Goal: Information Seeking & Learning: Learn about a topic

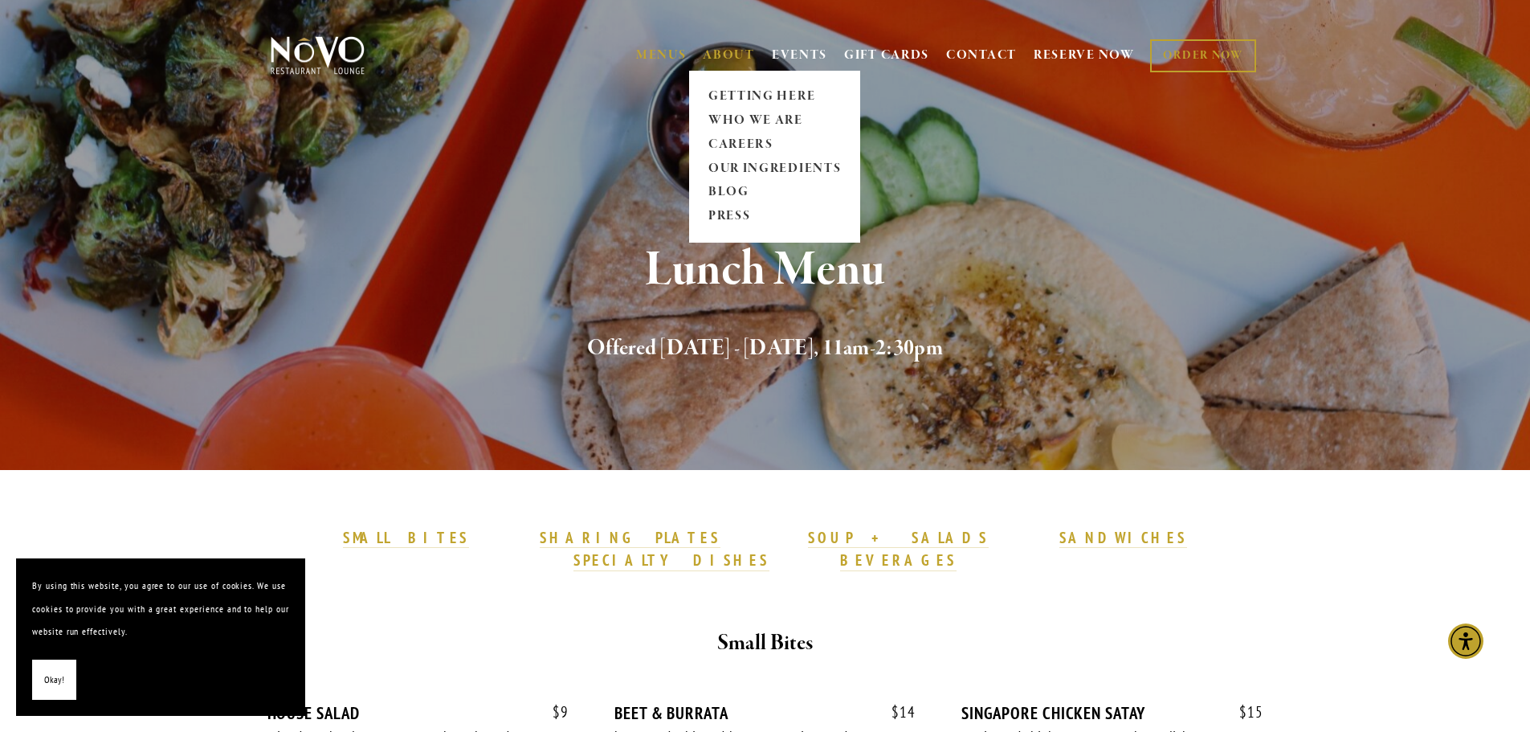
click at [726, 50] on link "ABOUT" at bounding box center [729, 55] width 52 height 16
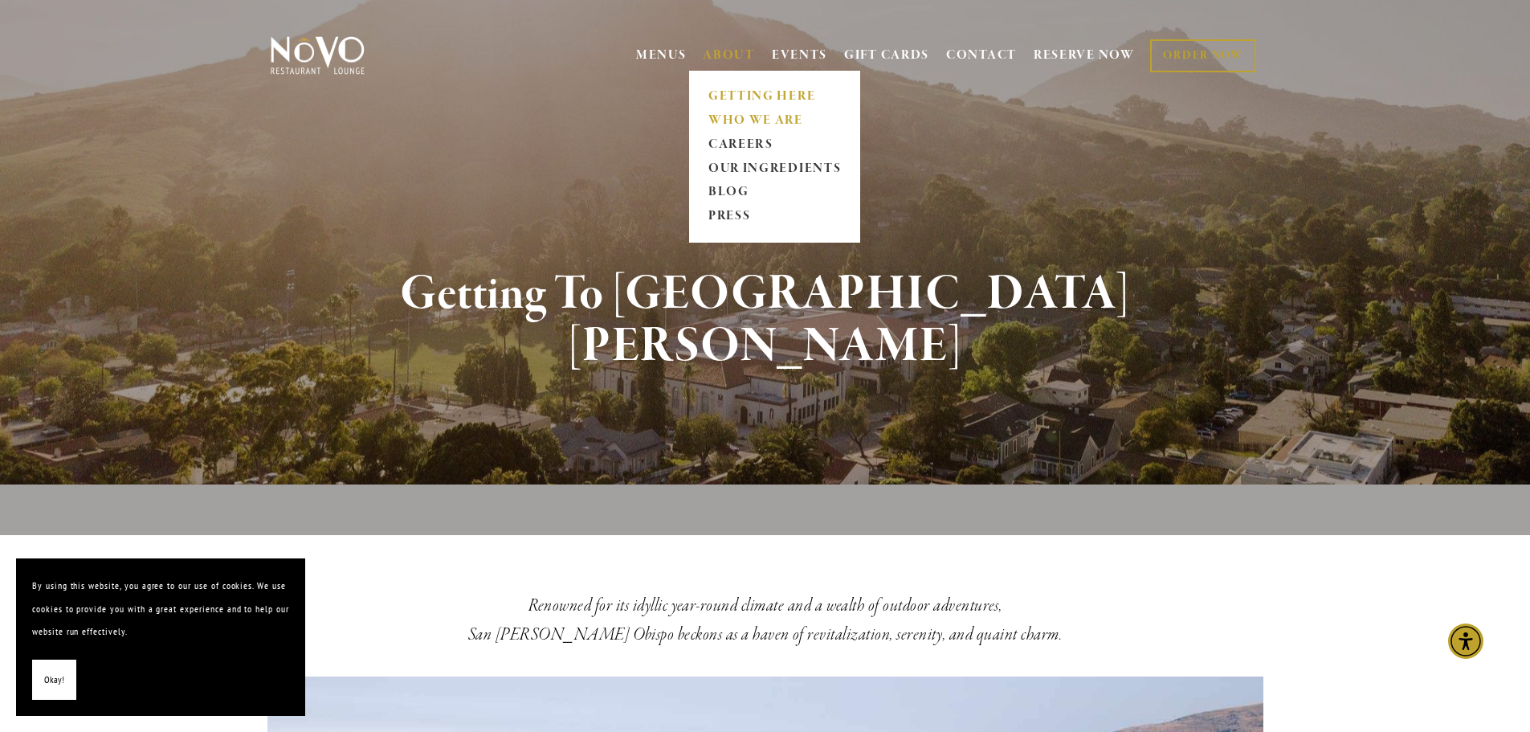
click at [724, 118] on link "WHO WE ARE" at bounding box center [774, 120] width 143 height 24
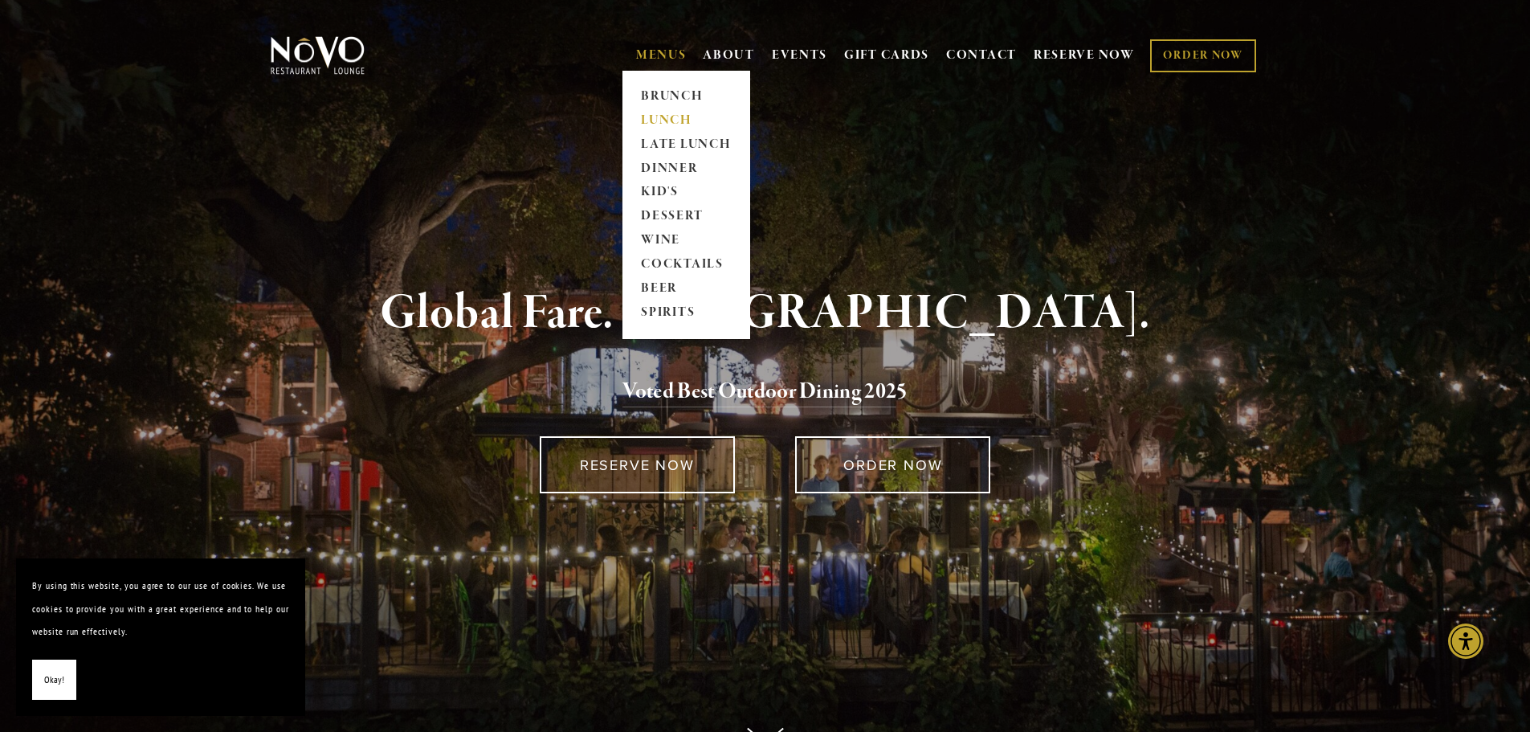
click at [661, 118] on link "LUNCH" at bounding box center [686, 120] width 100 height 24
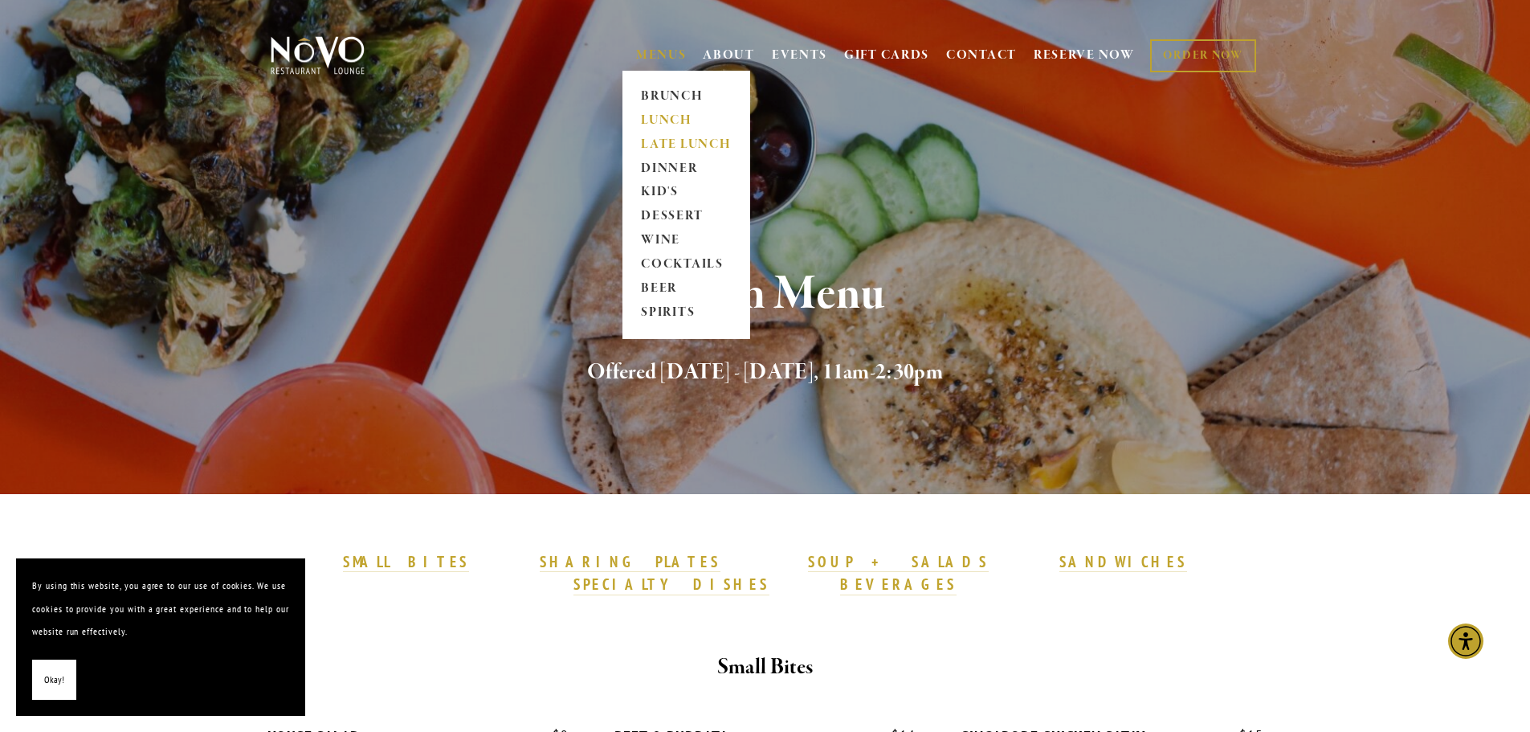
click at [651, 141] on link "LATE LUNCH" at bounding box center [686, 145] width 100 height 24
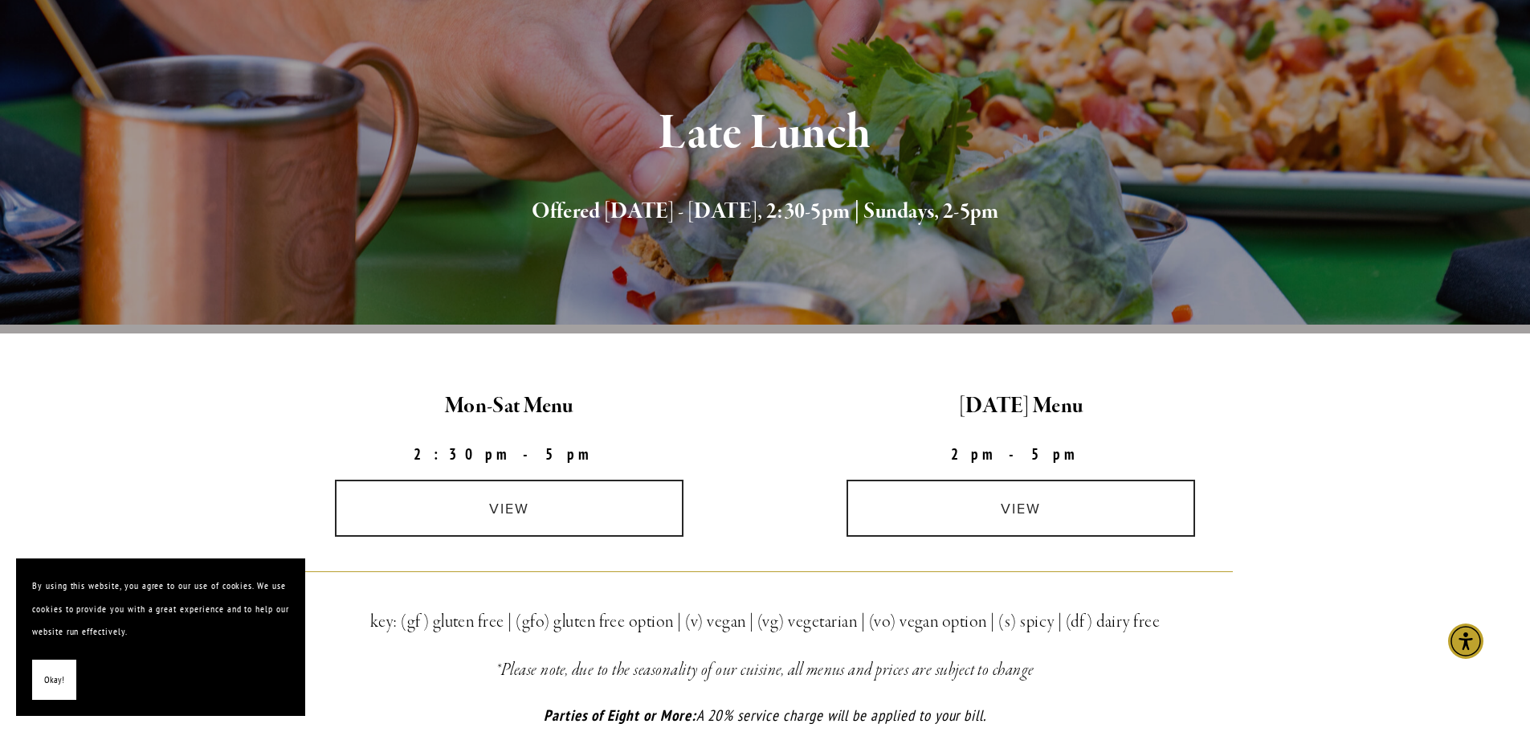
scroll to position [241, 0]
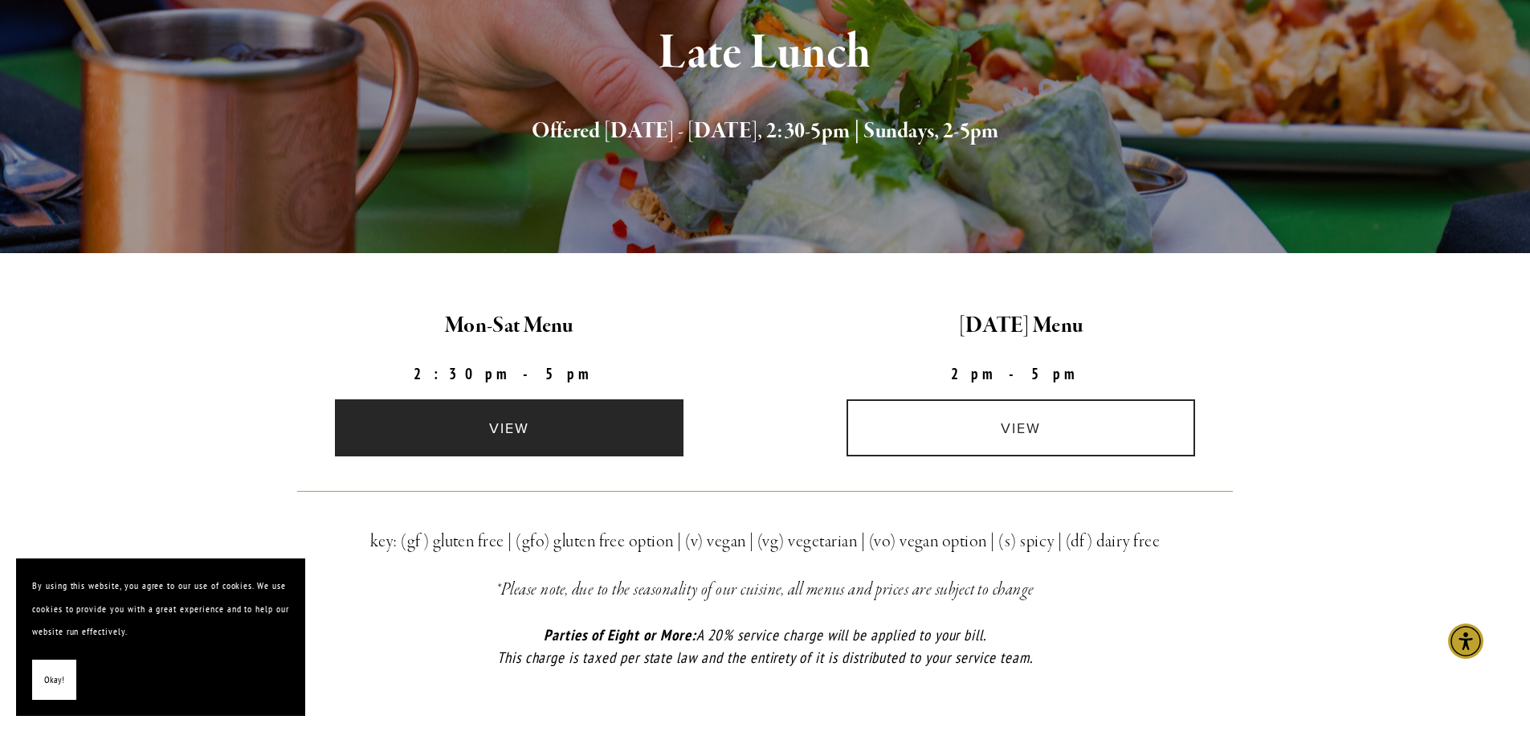
click at [523, 412] on link "view" at bounding box center [509, 427] width 349 height 57
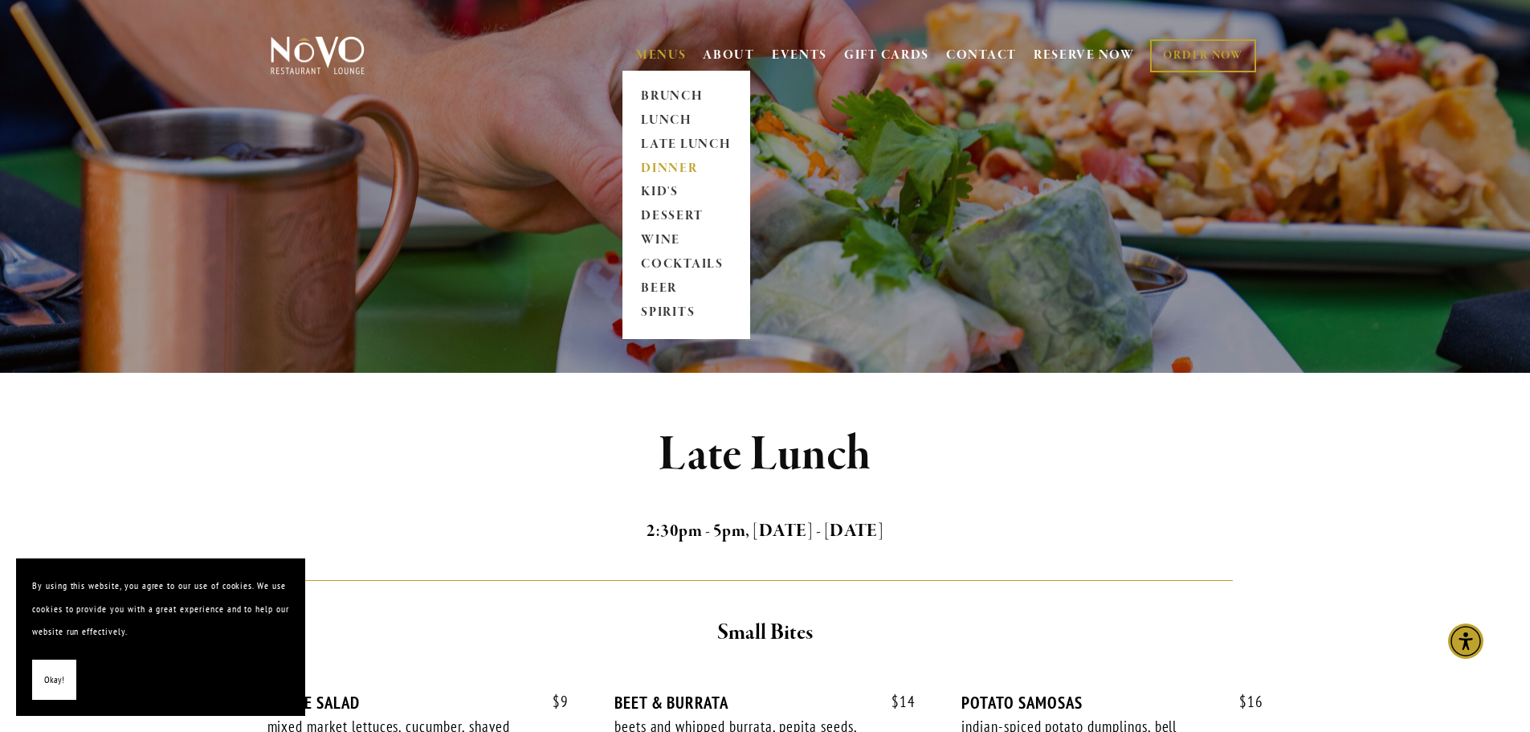
click at [671, 165] on link "DINNER" at bounding box center [686, 169] width 100 height 24
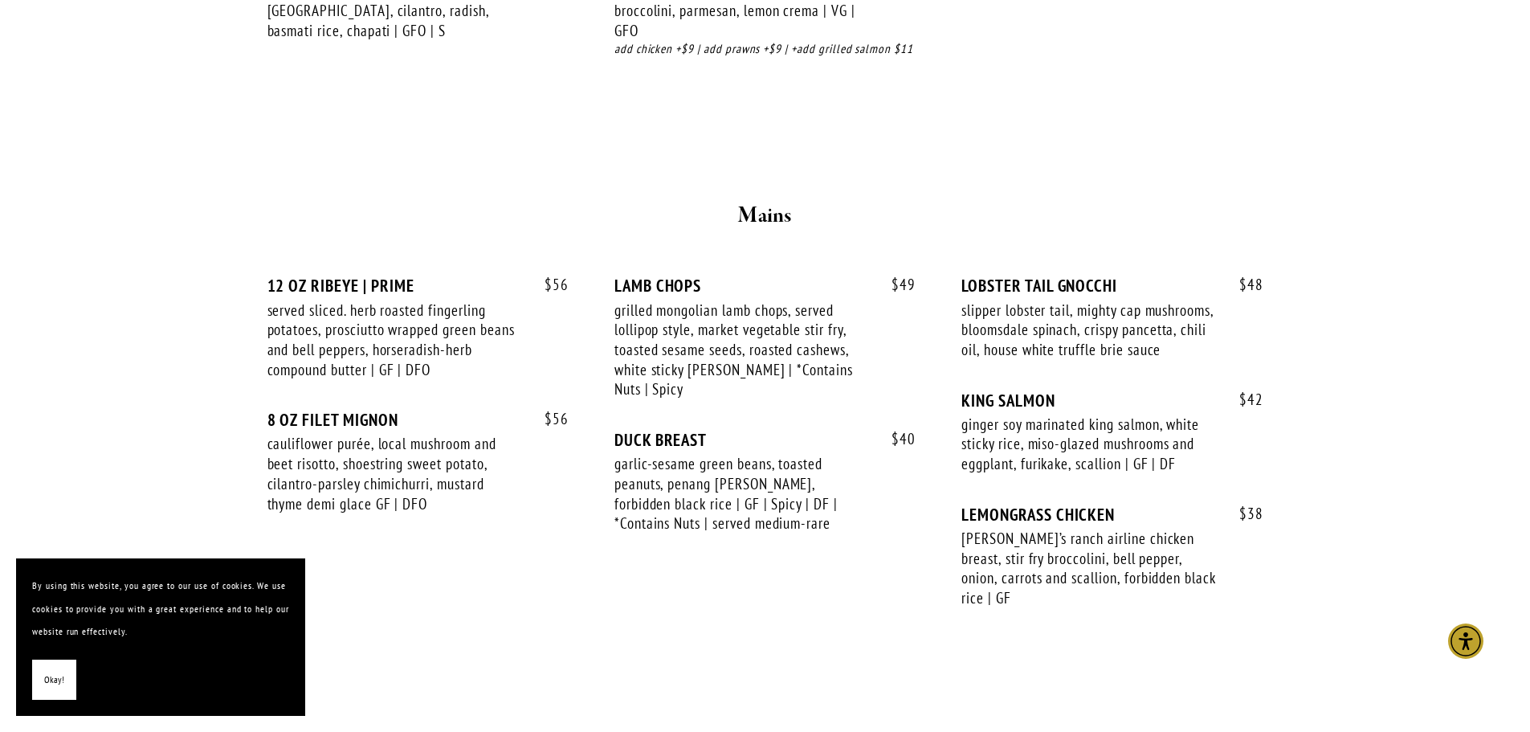
scroll to position [2570, 0]
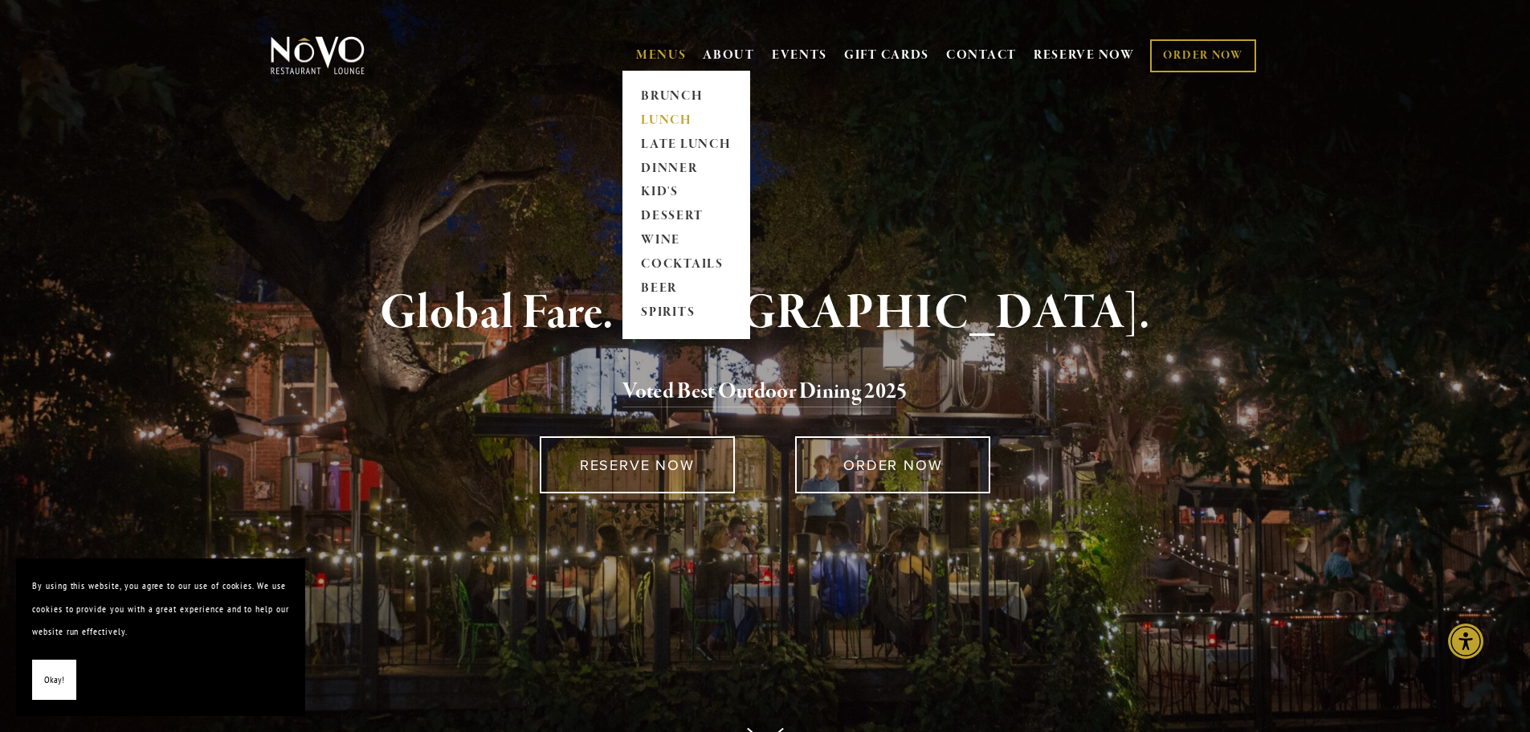
click at [664, 112] on link "LUNCH" at bounding box center [686, 120] width 100 height 24
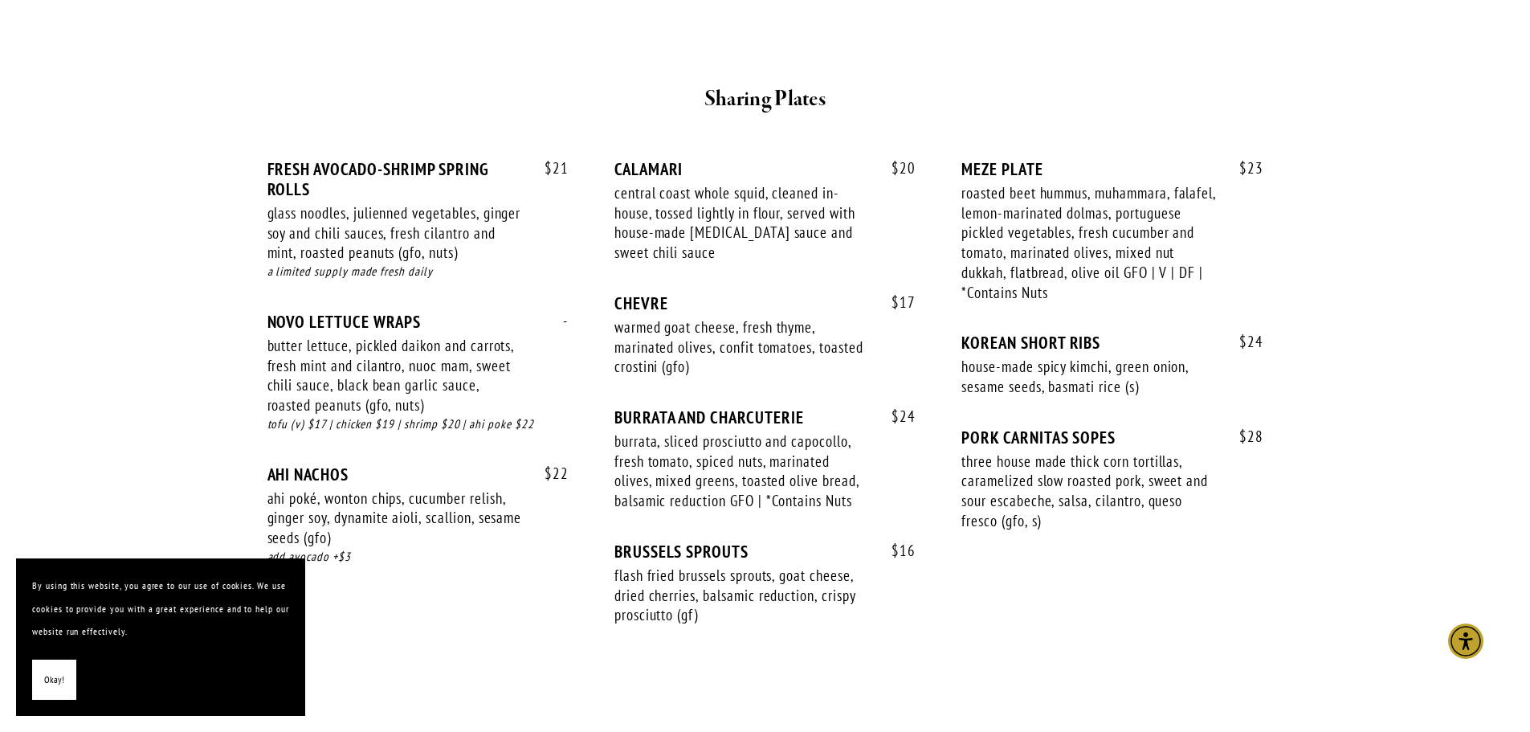
scroll to position [1044, 0]
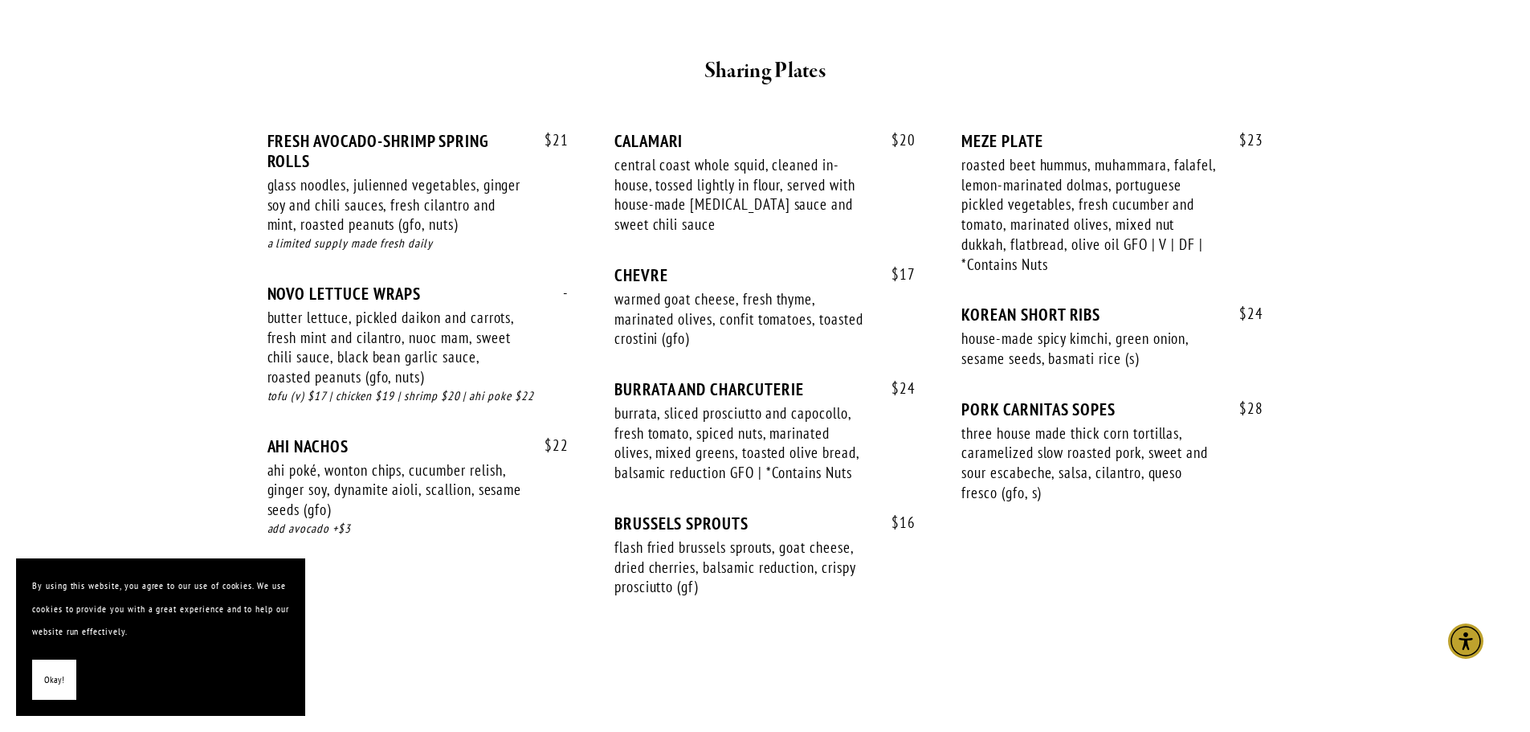
drag, startPoint x: 59, startPoint y: 681, endPoint x: 96, endPoint y: 675, distance: 37.5
click at [59, 681] on span "Okay!" at bounding box center [54, 679] width 20 height 23
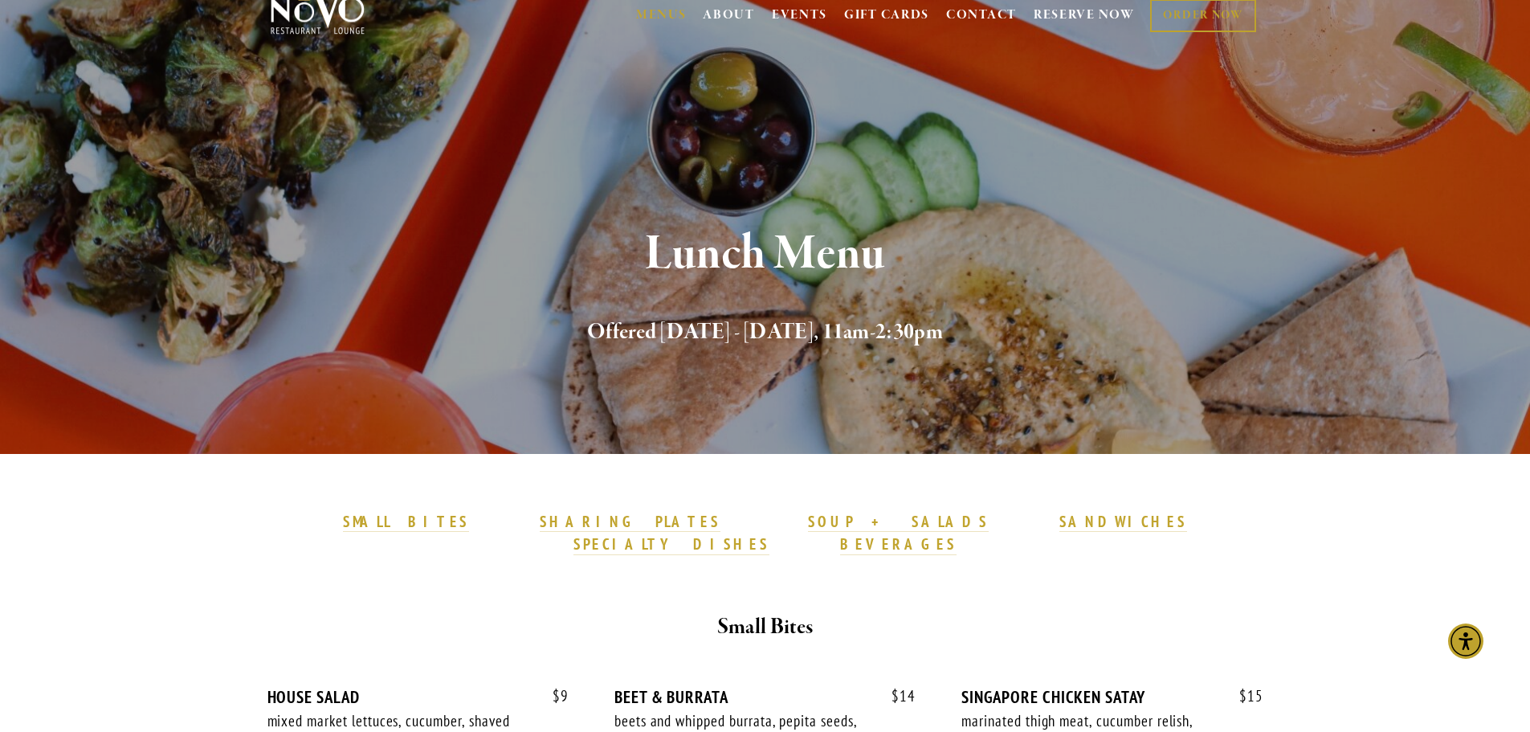
scroll to position [0, 0]
